Goal: Task Accomplishment & Management: Use online tool/utility

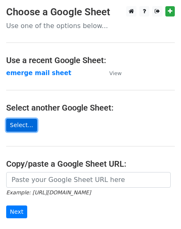
click at [29, 121] on link "Select..." at bounding box center [21, 125] width 31 height 13
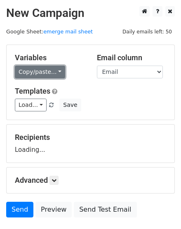
click at [53, 69] on link "Copy/paste..." at bounding box center [40, 72] width 50 height 13
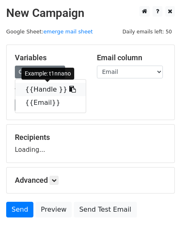
click at [59, 87] on link "{{Handle }}" at bounding box center [50, 89] width 71 height 13
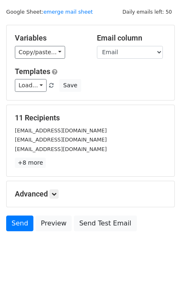
scroll to position [30, 0]
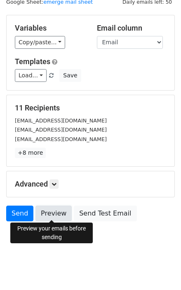
click at [50, 207] on link "Preview" at bounding box center [54, 213] width 36 height 16
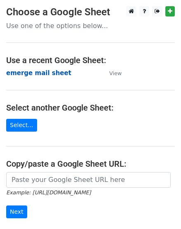
click at [25, 74] on strong "emerge mail sheet" at bounding box center [38, 72] width 65 height 7
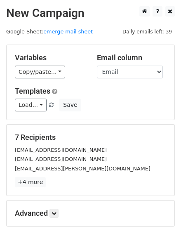
drag, startPoint x: 140, startPoint y: 98, endPoint x: 114, endPoint y: 102, distance: 26.6
click at [140, 98] on div "Templates Load... GC Save" at bounding box center [91, 99] width 164 height 25
click at [77, 57] on h5 "Variables" at bounding box center [50, 57] width 70 height 9
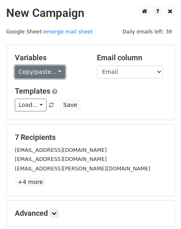
click at [52, 69] on link "Copy/paste..." at bounding box center [40, 72] width 50 height 13
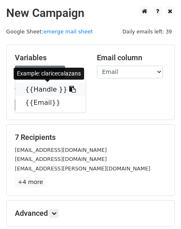
click at [69, 89] on icon at bounding box center [72, 89] width 7 height 7
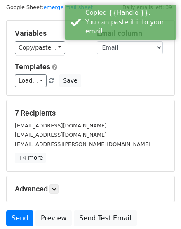
scroll to position [37, 0]
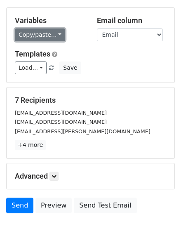
click at [29, 38] on link "Copy/paste..." at bounding box center [40, 35] width 50 height 13
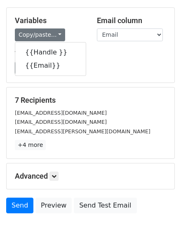
drag, startPoint x: 111, startPoint y: 61, endPoint x: 93, endPoint y: 71, distance: 21.1
click at [111, 62] on div "Load... GC Save" at bounding box center [91, 68] width 164 height 13
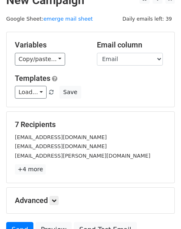
scroll to position [0, 0]
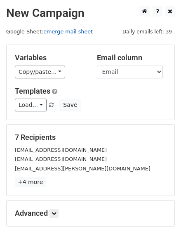
click at [61, 34] on link "emerge mail sheet" at bounding box center [68, 32] width 50 height 6
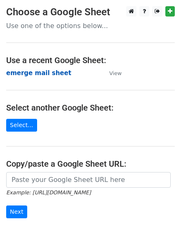
click at [33, 73] on strong "emerge mail sheet" at bounding box center [38, 72] width 65 height 7
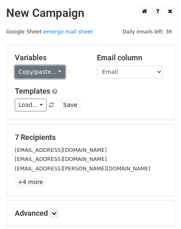
click at [55, 73] on link "Copy/paste..." at bounding box center [40, 72] width 50 height 13
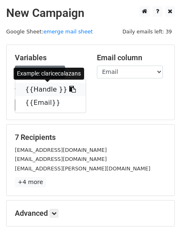
click at [67, 88] on link "{{Handle }}" at bounding box center [50, 89] width 71 height 13
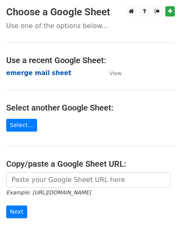
click at [44, 74] on strong "emerge mail sheet" at bounding box center [38, 72] width 65 height 7
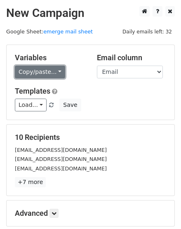
click at [54, 71] on link "Copy/paste..." at bounding box center [40, 72] width 50 height 13
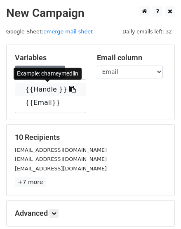
click at [69, 89] on icon at bounding box center [72, 89] width 7 height 7
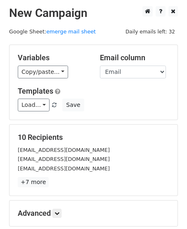
scroll to position [37, 0]
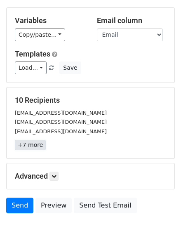
click at [38, 143] on link "+7 more" at bounding box center [30, 145] width 31 height 10
